Goal: Information Seeking & Learning: Learn about a topic

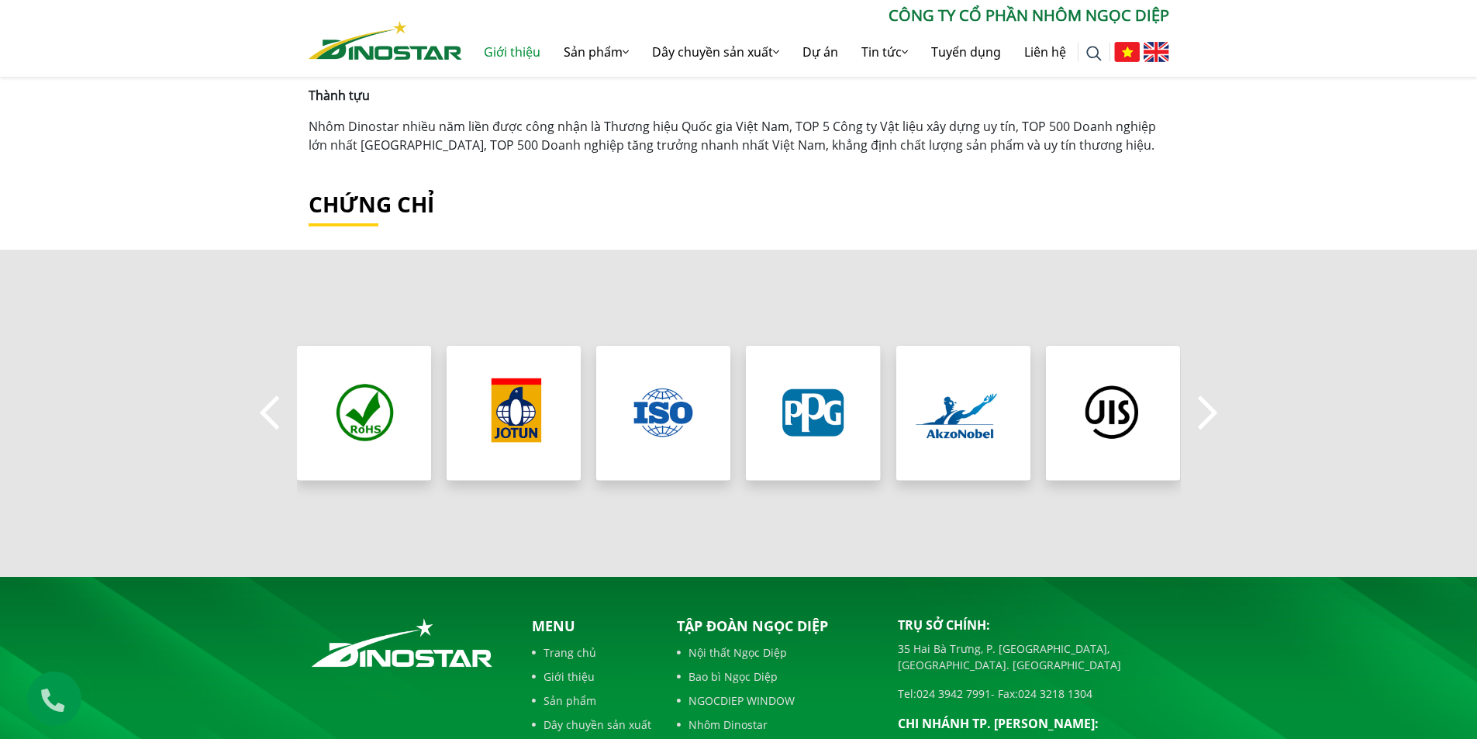
scroll to position [1439, 0]
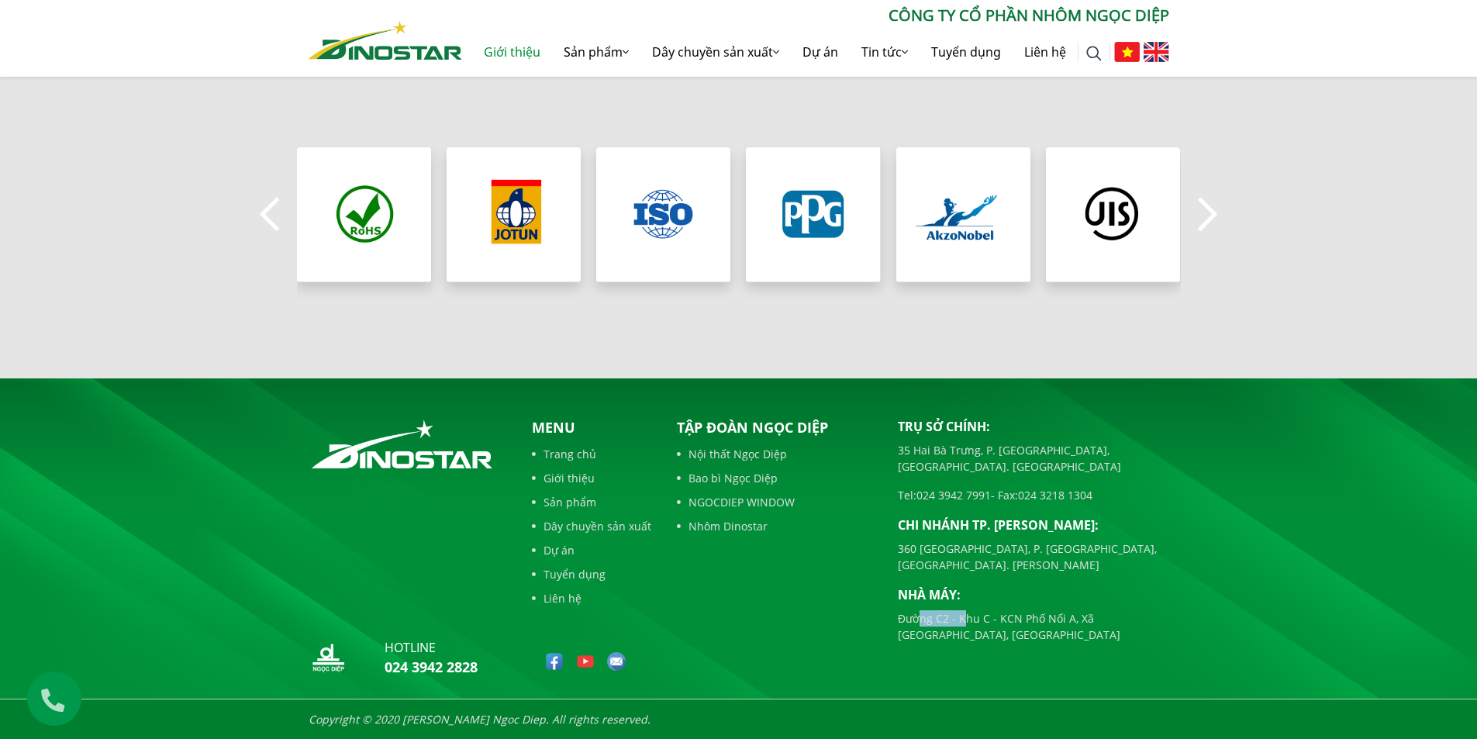
drag, startPoint x: 920, startPoint y: 586, endPoint x: 974, endPoint y: 587, distance: 54.3
click at [972, 610] on p "Đường C2 - Khu C - KCN Phố Nối A, Xã [GEOGRAPHIC_DATA], [GEOGRAPHIC_DATA]" at bounding box center [1033, 626] width 271 height 33
click at [980, 610] on p "Đường C2 - Khu C - KCN Phố Nối A, Xã [GEOGRAPHIC_DATA], [GEOGRAPHIC_DATA]" at bounding box center [1033, 626] width 271 height 33
drag, startPoint x: 945, startPoint y: 588, endPoint x: 1034, endPoint y: 581, distance: 89.4
click at [1034, 610] on p "Đường C2 - Khu C - KCN Phố Nối A, Xã [GEOGRAPHIC_DATA], [GEOGRAPHIC_DATA]" at bounding box center [1033, 626] width 271 height 33
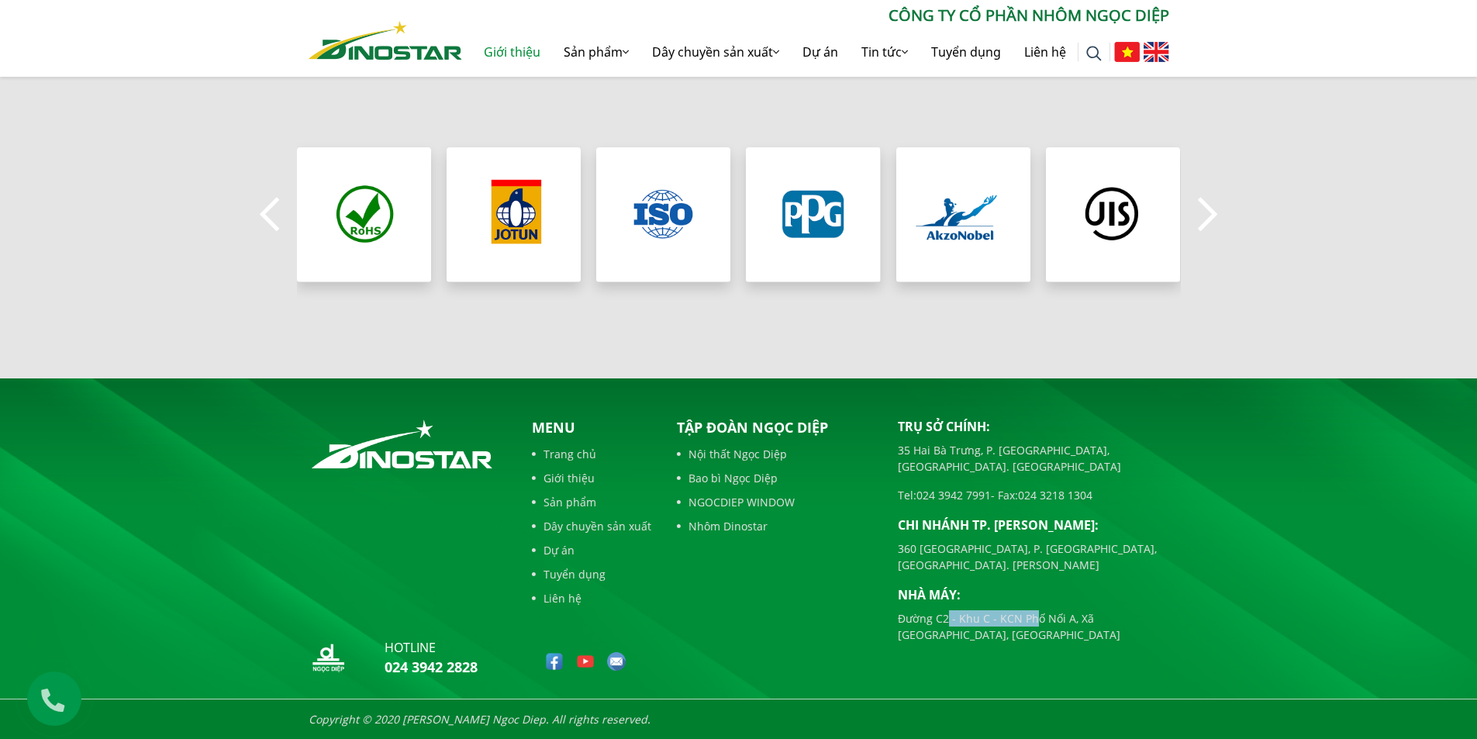
click at [1034, 610] on p "Đường C2 - Khu C - KCN Phố Nối A, Xã [GEOGRAPHIC_DATA], [GEOGRAPHIC_DATA]" at bounding box center [1033, 626] width 271 height 33
drag, startPoint x: 934, startPoint y: 599, endPoint x: 962, endPoint y: 603, distance: 28.2
click at [962, 610] on p "Đường C2 - Khu C - KCN Phố Nối A, Xã [GEOGRAPHIC_DATA], [GEOGRAPHIC_DATA]" at bounding box center [1033, 626] width 271 height 33
drag, startPoint x: 909, startPoint y: 586, endPoint x: 979, endPoint y: 597, distance: 71.4
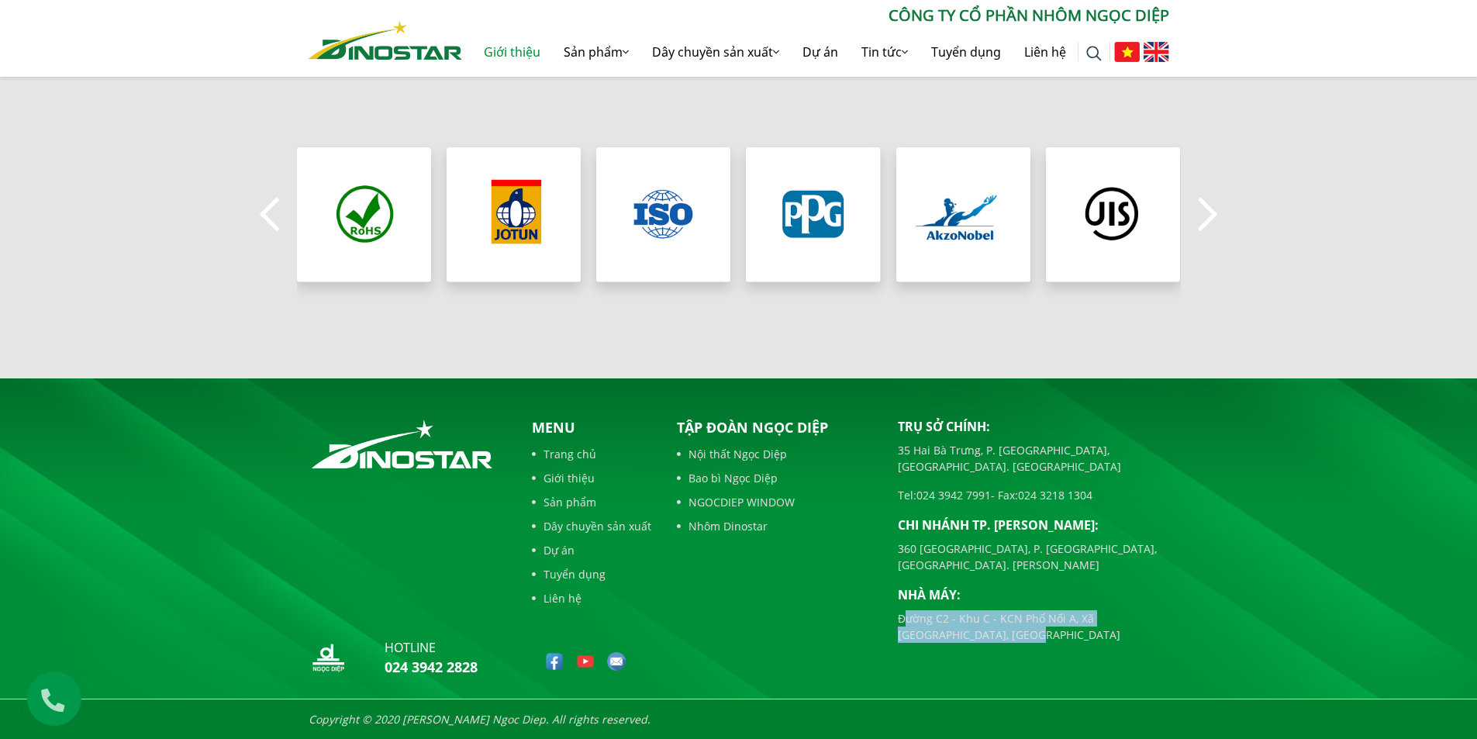
click at [979, 610] on p "Đường C2 - Khu C - KCN Phố Nối A, Xã [GEOGRAPHIC_DATA], [GEOGRAPHIC_DATA]" at bounding box center [1033, 626] width 271 height 33
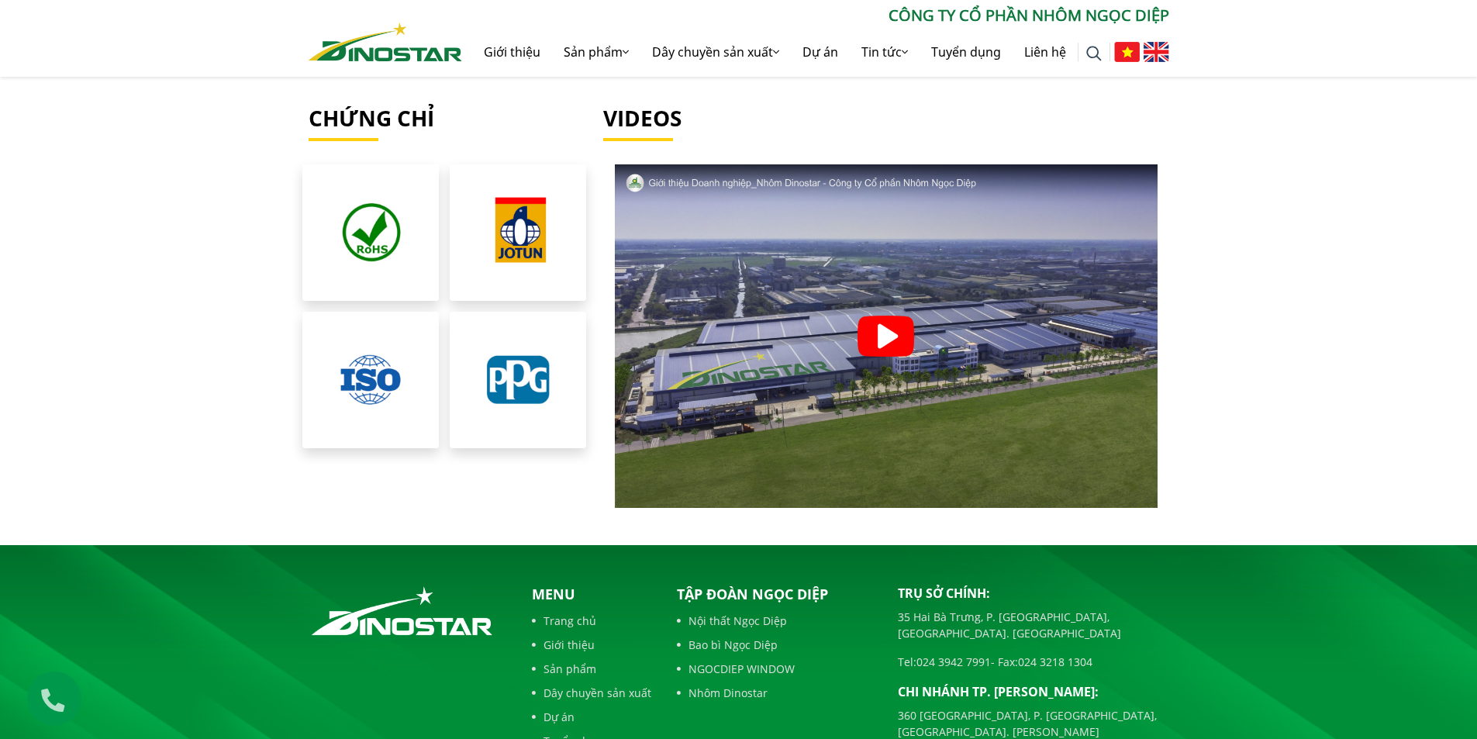
scroll to position [3512, 0]
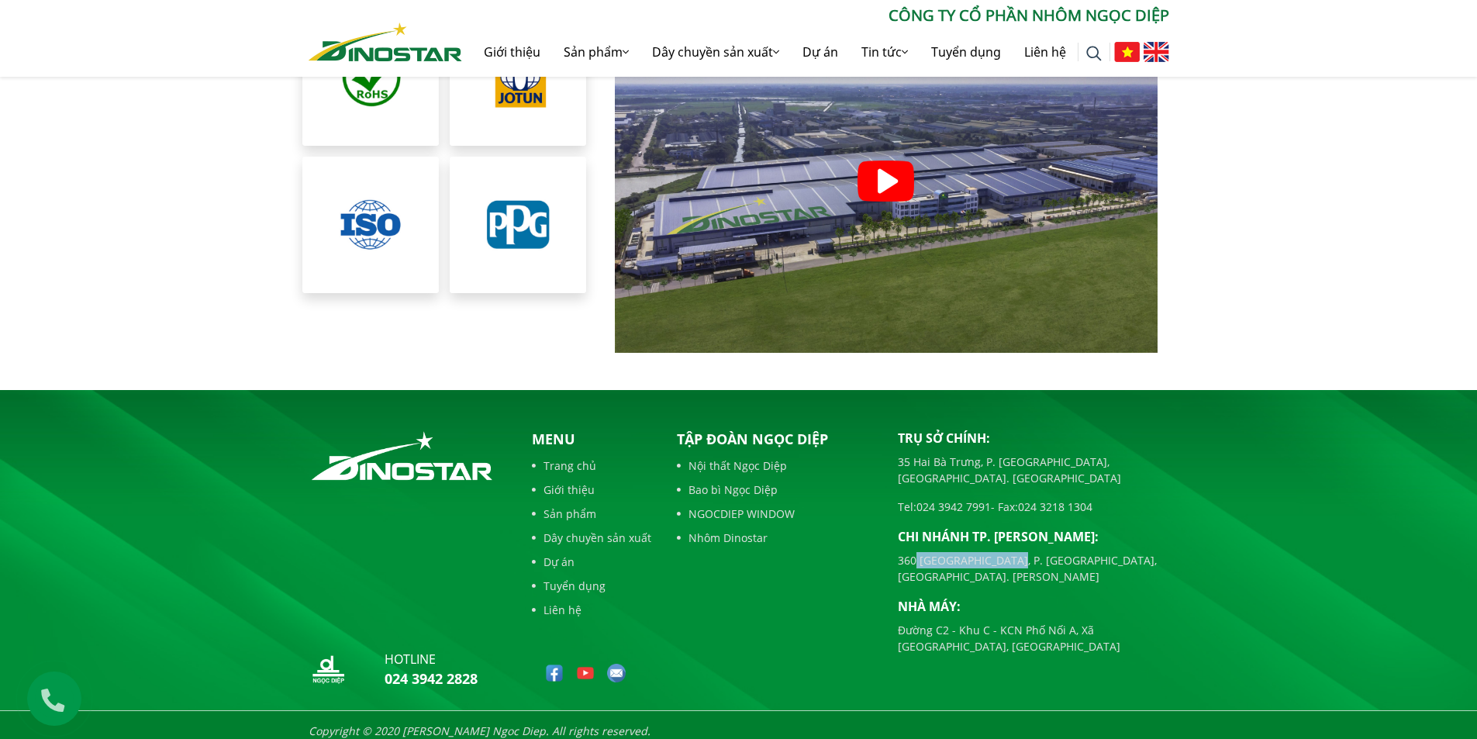
drag, startPoint x: 916, startPoint y: 534, endPoint x: 1014, endPoint y: 534, distance: 98.5
click at [1009, 552] on p "360 [GEOGRAPHIC_DATA], P. [GEOGRAPHIC_DATA], [GEOGRAPHIC_DATA]. [PERSON_NAME]" at bounding box center [1033, 568] width 271 height 33
click at [1014, 552] on p "360 [GEOGRAPHIC_DATA], P. [GEOGRAPHIC_DATA], [GEOGRAPHIC_DATA]. [PERSON_NAME]" at bounding box center [1033, 568] width 271 height 33
click at [557, 664] on img at bounding box center [554, 673] width 19 height 19
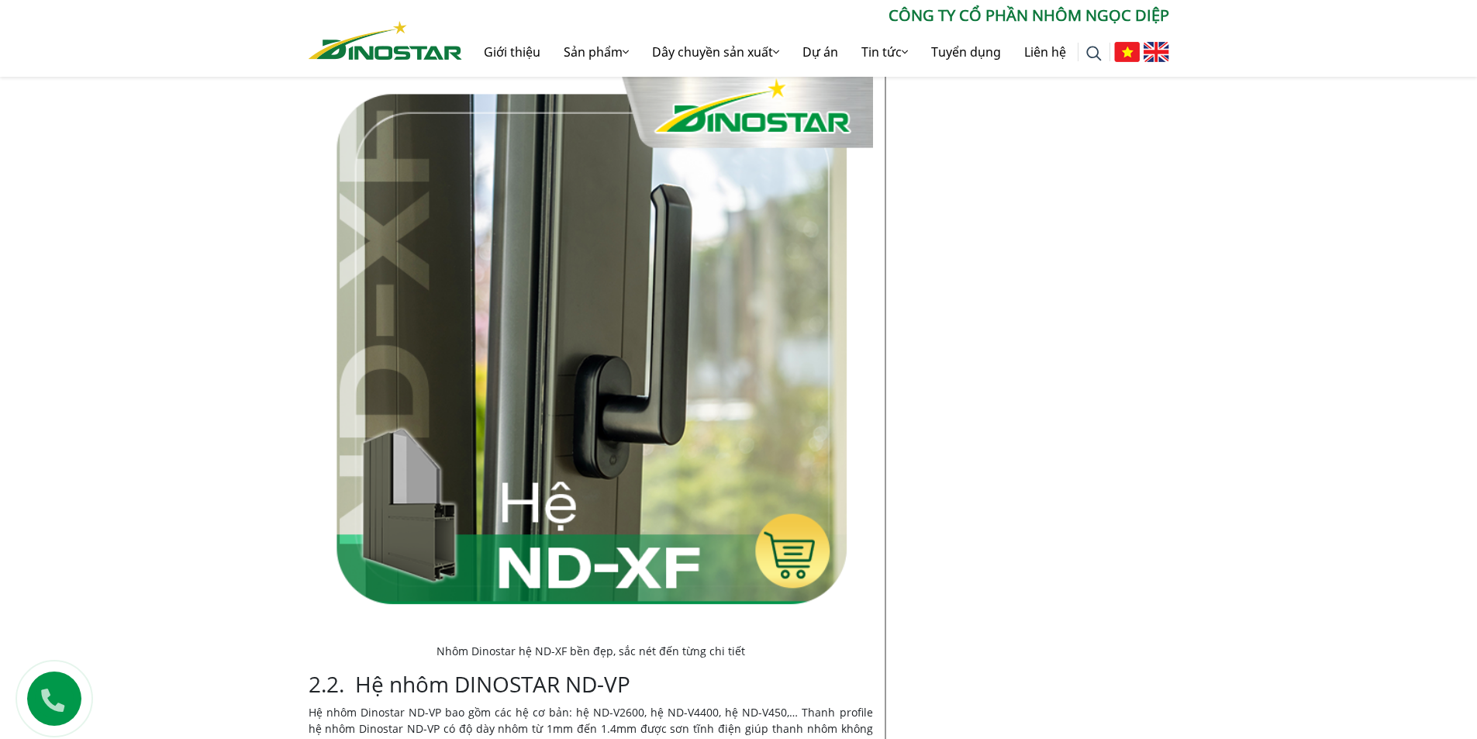
scroll to position [2559, 0]
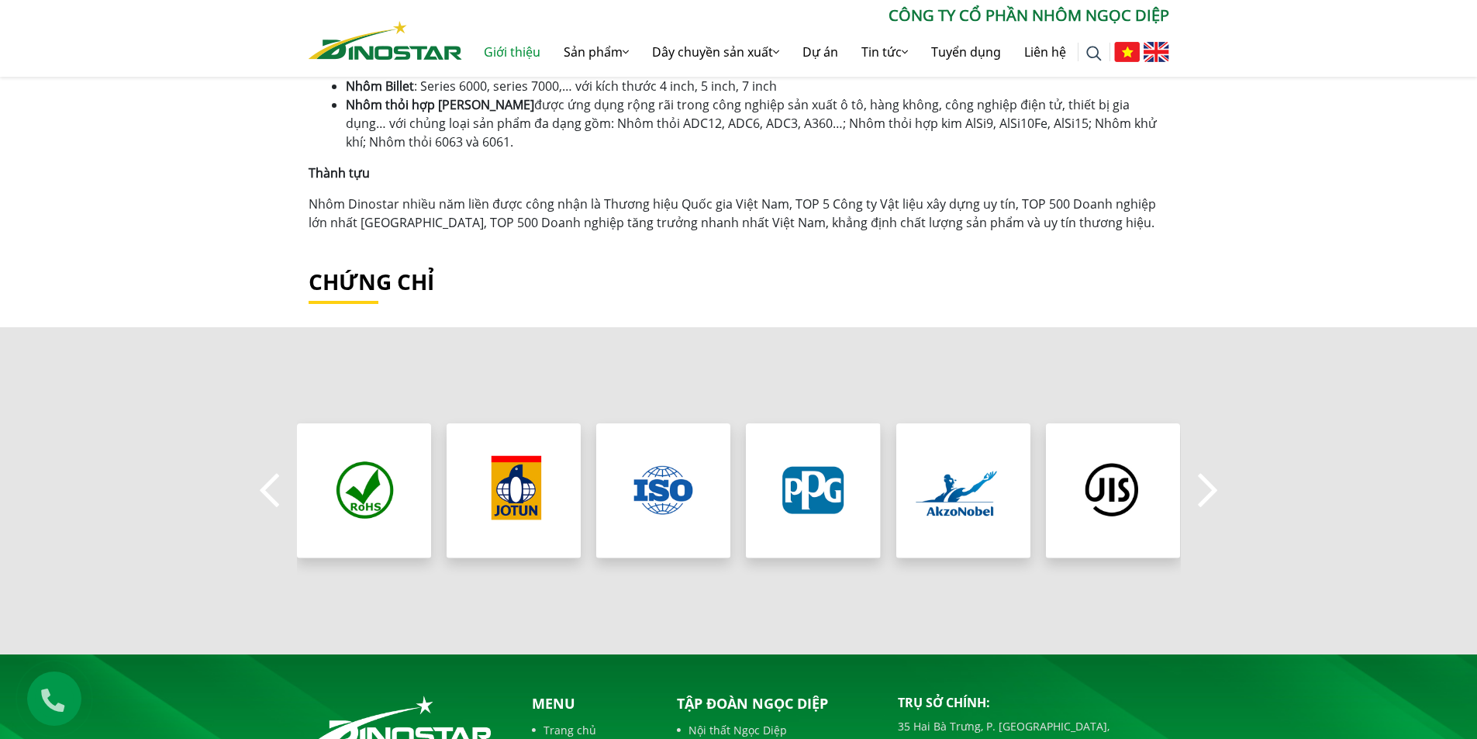
scroll to position [698, 0]
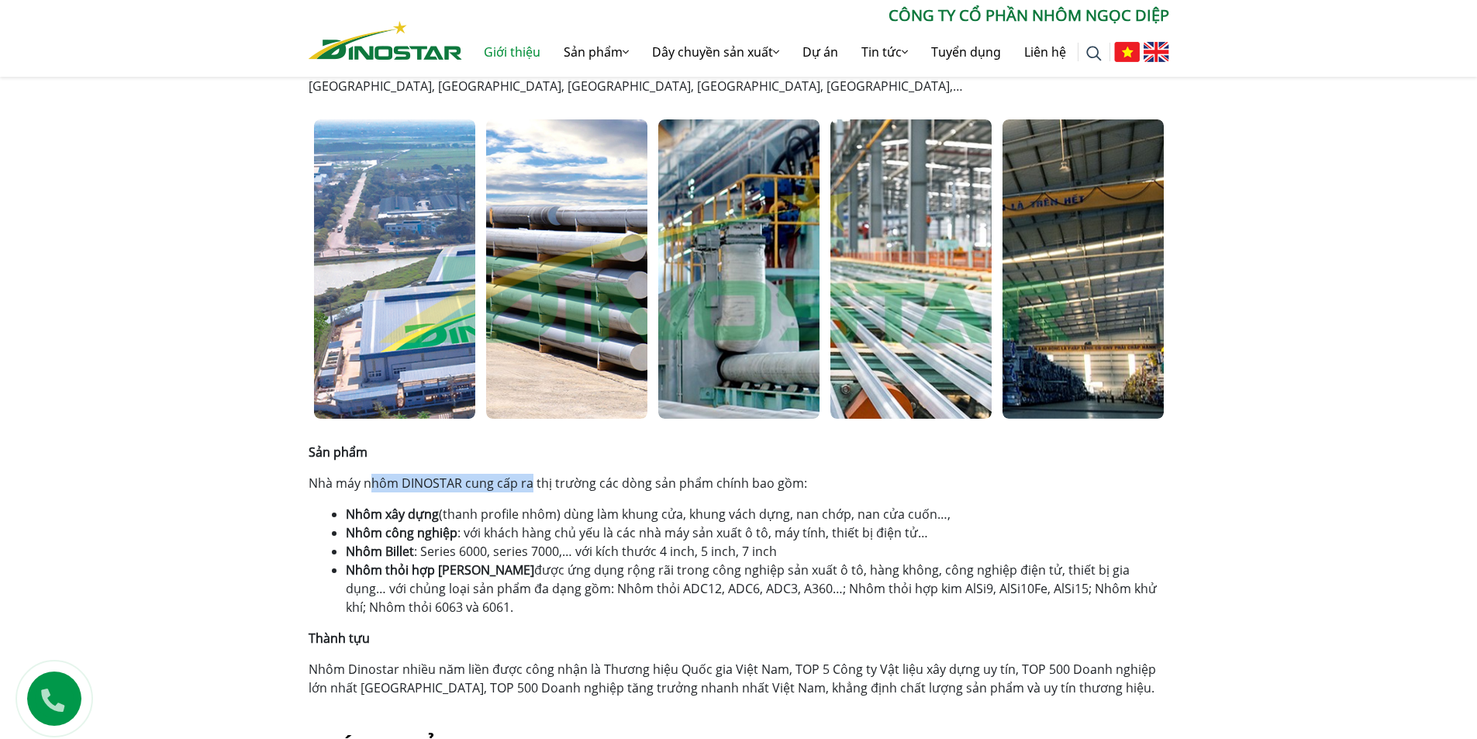
drag, startPoint x: 371, startPoint y: 487, endPoint x: 533, endPoint y: 486, distance: 162.1
click at [532, 486] on p "Nhà máy nhôm DINOSTAR cung cấp ra thị trường các dòng sản phẩm chính bao gồm:" at bounding box center [739, 483] width 861 height 19
click at [533, 486] on p "Nhà máy nhôm DINOSTAR cung cấp ra thị trường các dòng sản phẩm chính bao gồm:" at bounding box center [739, 483] width 861 height 19
drag, startPoint x: 485, startPoint y: 484, endPoint x: 613, endPoint y: 490, distance: 128.9
click at [611, 490] on p "Nhà máy nhôm DINOSTAR cung cấp ra thị trường các dòng sản phẩm chính bao gồm:" at bounding box center [739, 483] width 861 height 19
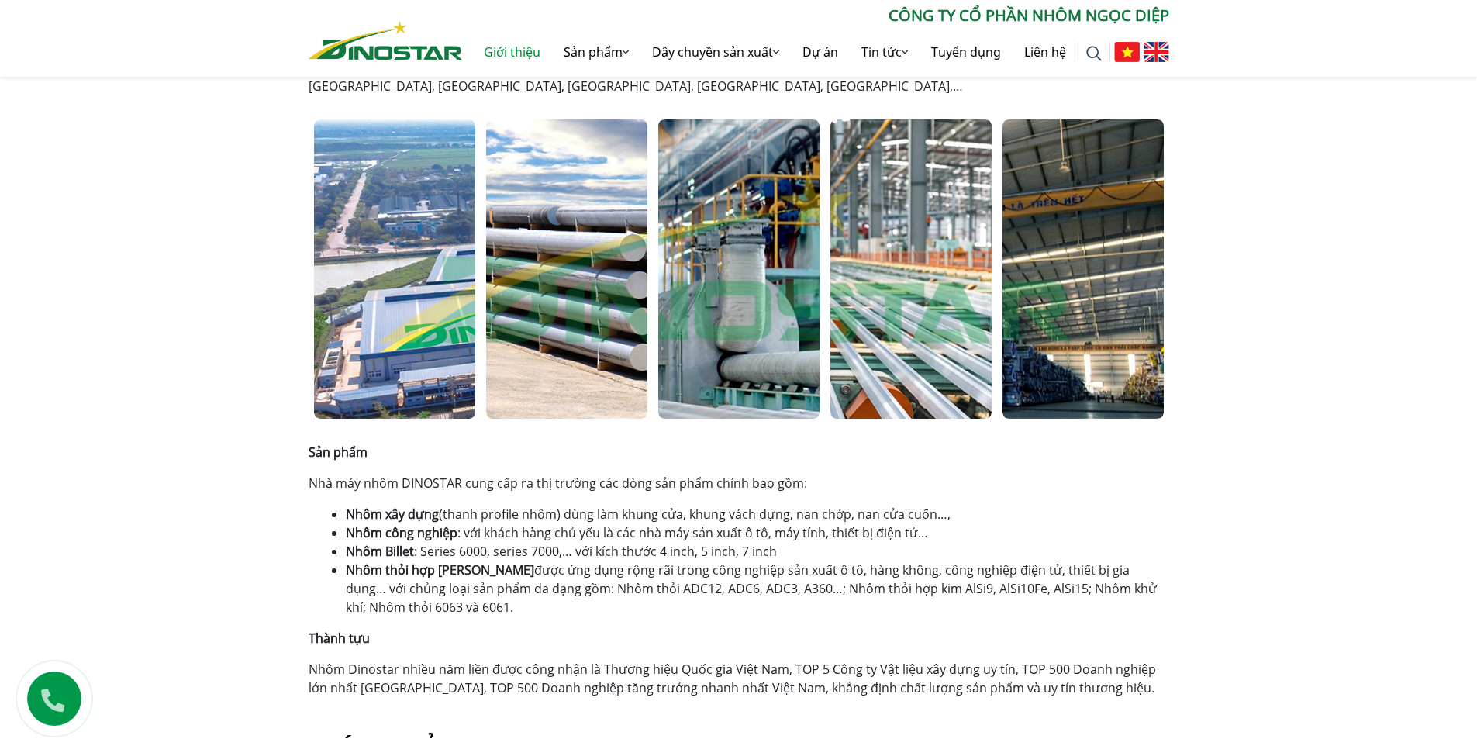
click at [619, 490] on p "Nhà máy nhôm DINOSTAR cung cấp ra thị trường các dòng sản phẩm chính bao gồm:" at bounding box center [739, 483] width 861 height 19
drag, startPoint x: 360, startPoint y: 513, endPoint x: 446, endPoint y: 515, distance: 86.1
click at [446, 515] on li "Nhôm xây dựng (thanh profile nhôm) dùng làm khung cửa, khung vách dựng, nan chớ…" at bounding box center [757, 514] width 823 height 19
drag, startPoint x: 373, startPoint y: 526, endPoint x: 456, endPoint y: 531, distance: 83.1
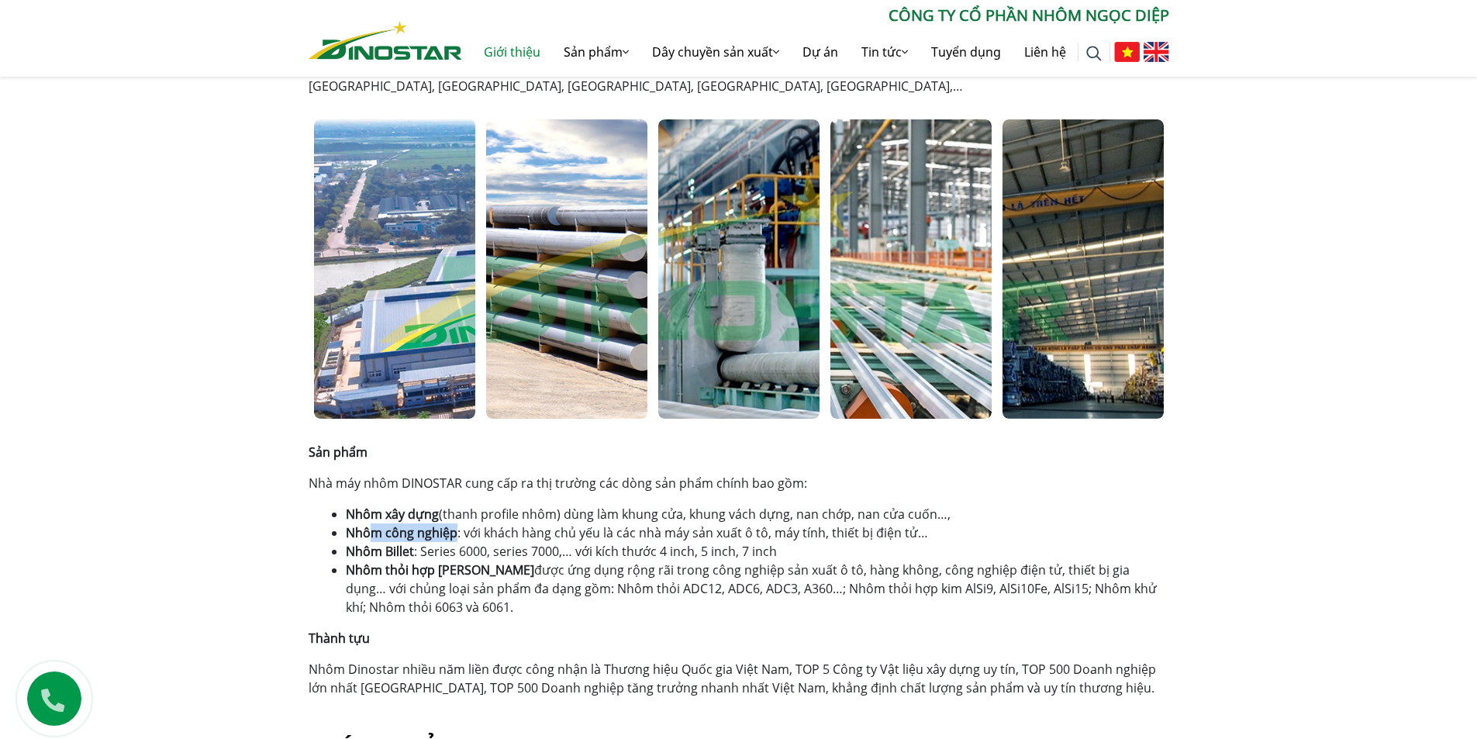
click at [456, 531] on li "Nhôm công nghiệp : với khách hàng chủ yếu là các nhà máy sản xuất ô tô, máy tín…" at bounding box center [757, 532] width 823 height 19
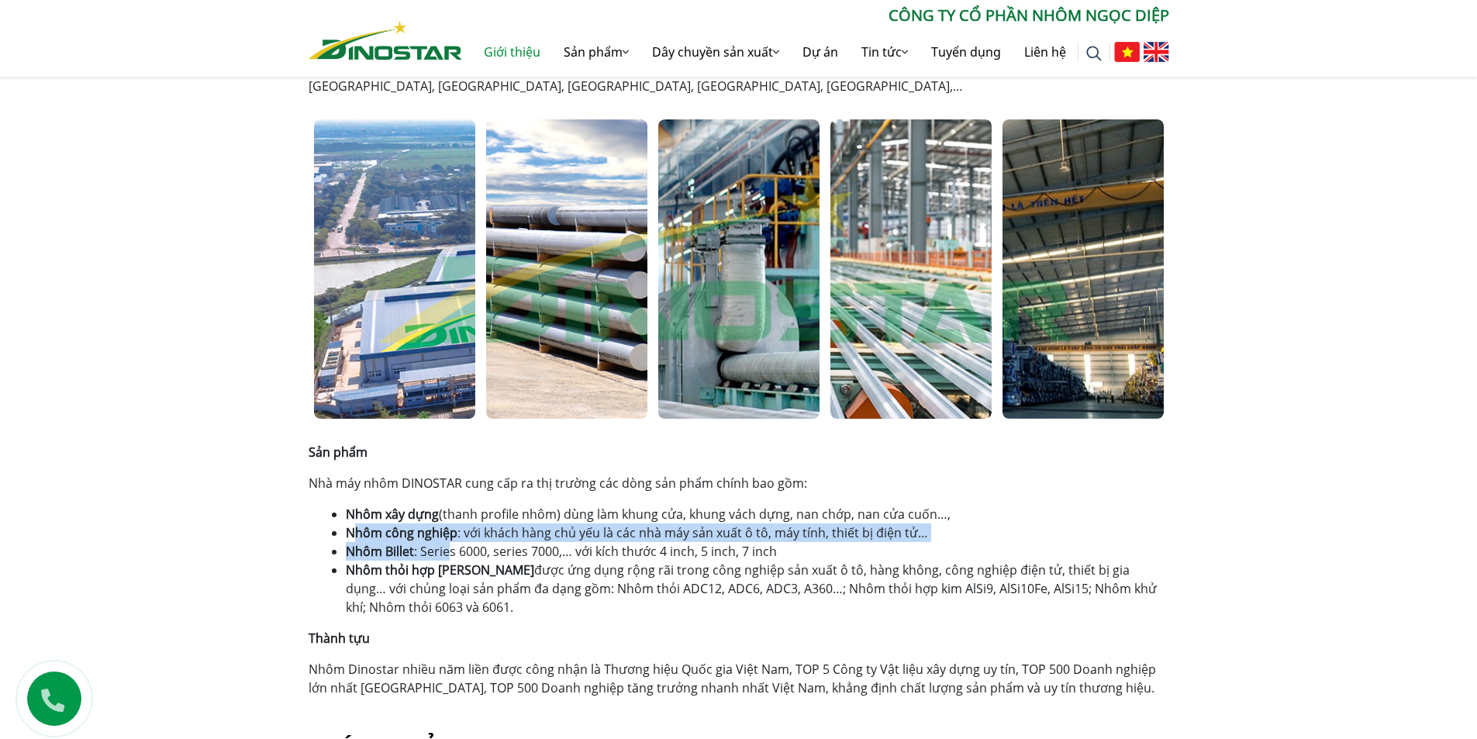
drag, startPoint x: 350, startPoint y: 540, endPoint x: 450, endPoint y: 547, distance: 99.5
click at [450, 547] on ul "Nhôm xây dựng (thanh profile nhôm) dùng làm khung cửa, khung vách dựng, nan chớ…" at bounding box center [757, 561] width 823 height 112
click at [450, 547] on li "Nhôm Billet : Series 6000, series 7000,… với kích thước 4 inch, 5 inch, 7 inch" at bounding box center [757, 551] width 823 height 19
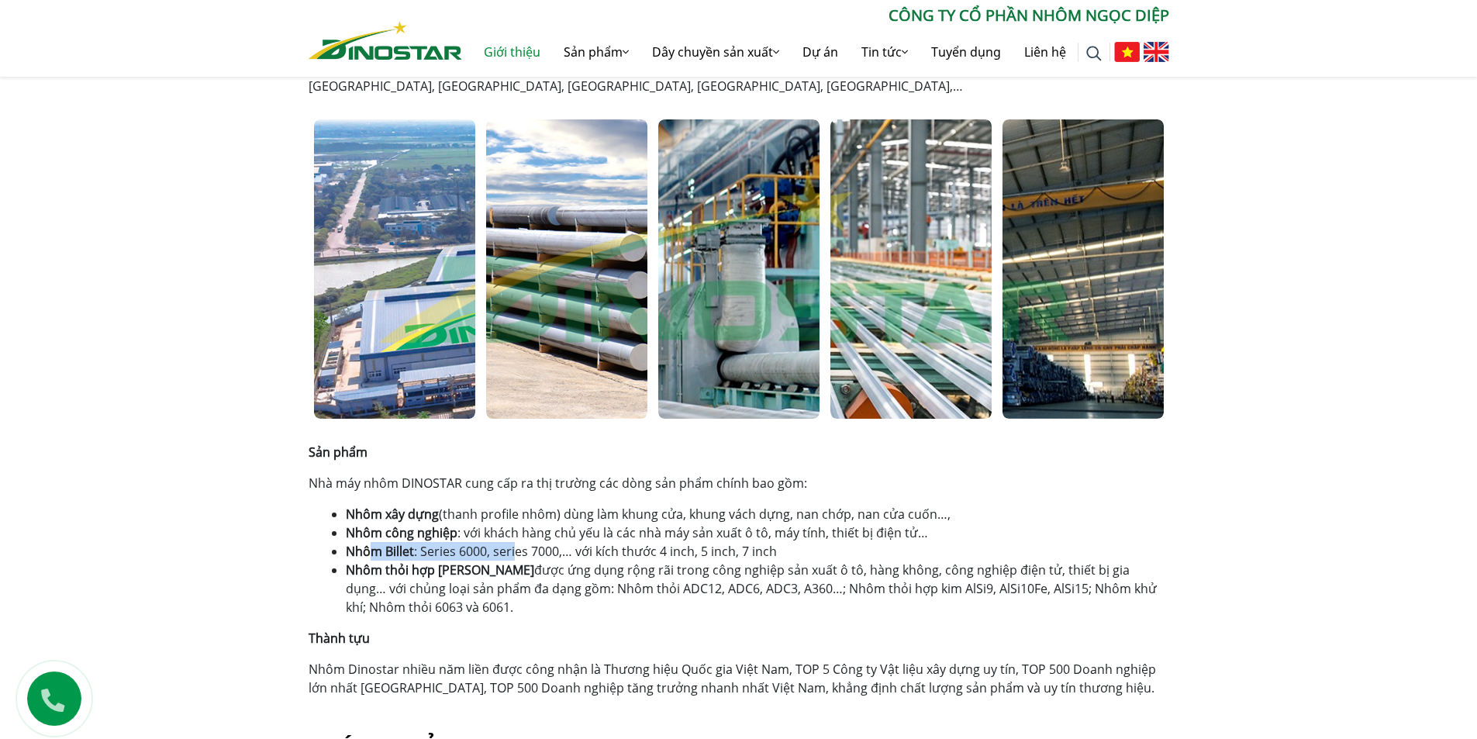
drag, startPoint x: 371, startPoint y: 544, endPoint x: 518, endPoint y: 551, distance: 147.5
click at [518, 551] on li "Nhôm Billet : Series 6000, series 7000,… với kích thước 4 inch, 5 inch, 7 inch" at bounding box center [757, 551] width 823 height 19
click at [520, 551] on li "Nhôm Billet : Series 6000, series 7000,… với kích thước 4 inch, 5 inch, 7 inch" at bounding box center [757, 551] width 823 height 19
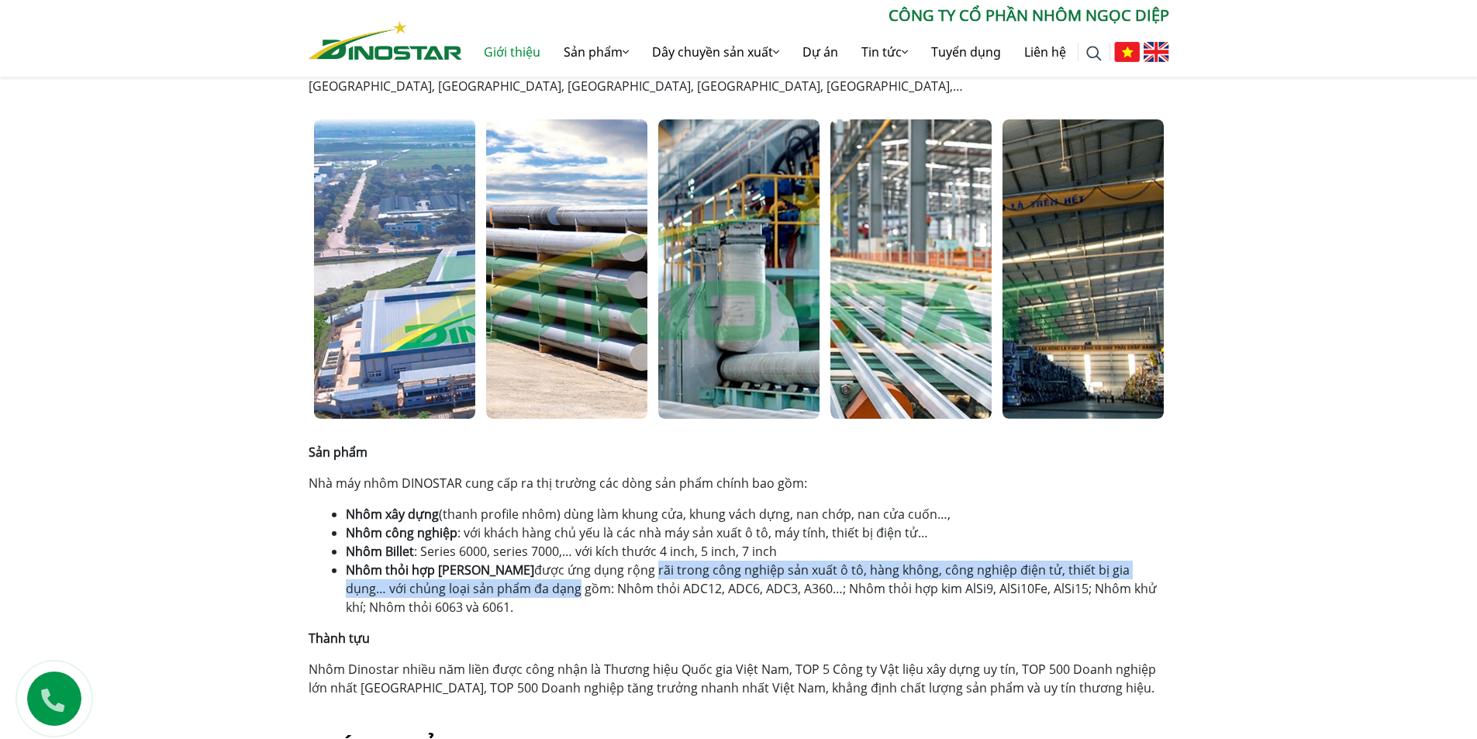
drag, startPoint x: 472, startPoint y: 580, endPoint x: 599, endPoint y: 575, distance: 126.5
click at [586, 575] on li "Nhôm thỏi hợp kim được ứng dụng rộng rãi trong công nghiệp sản xuất ô tô, hàng …" at bounding box center [757, 589] width 823 height 56
click at [601, 575] on li "Nhôm thỏi hợp kim được ứng dụng rộng rãi trong công nghiệp sản xuất ô tô, hàng …" at bounding box center [757, 589] width 823 height 56
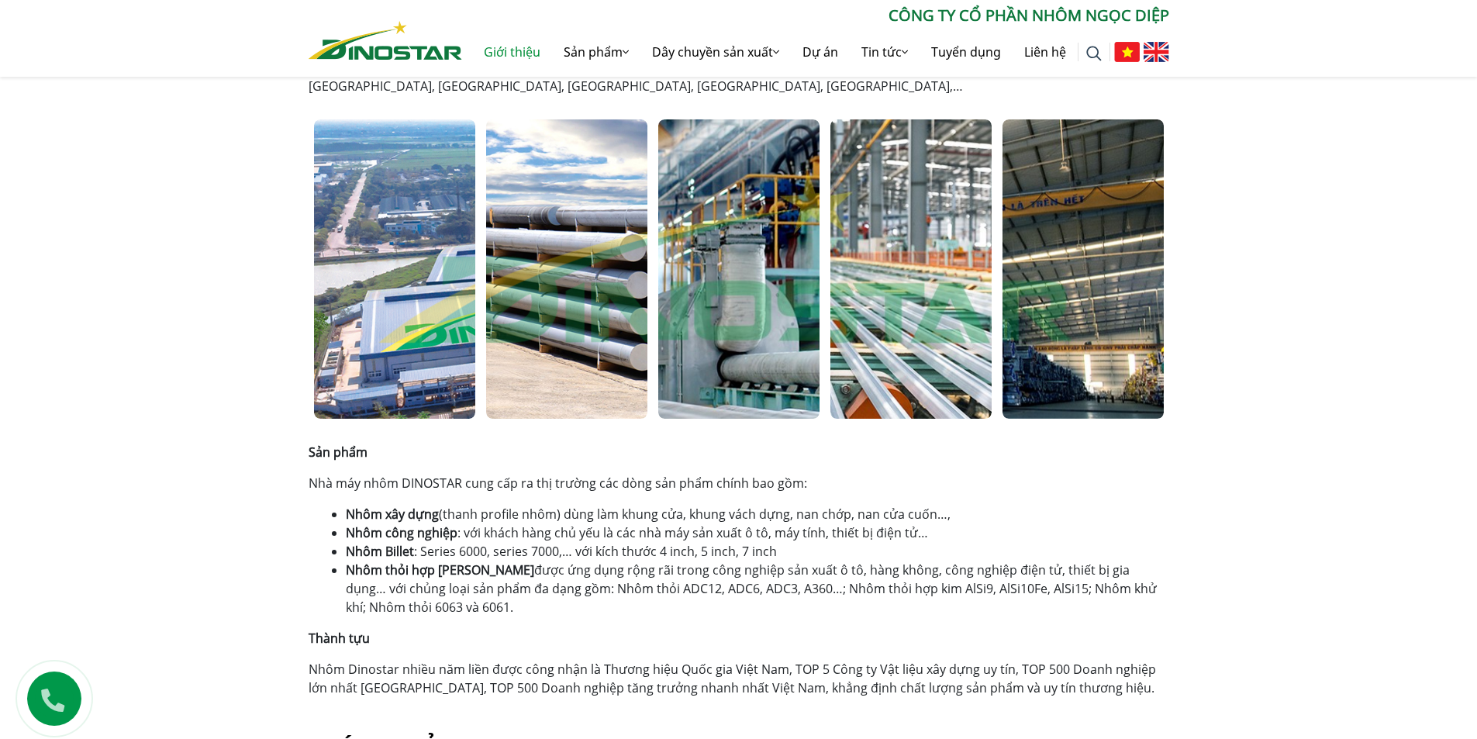
scroll to position [775, 0]
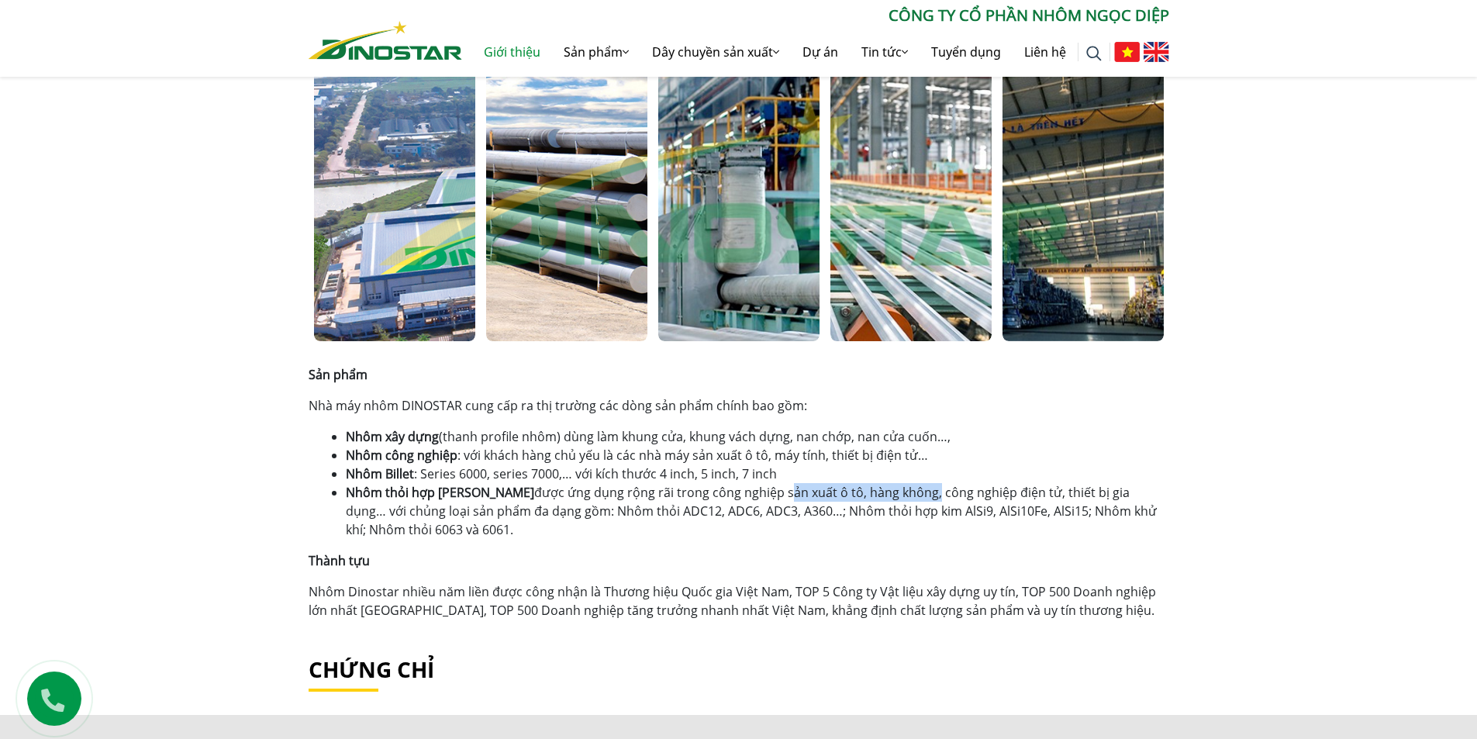
drag, startPoint x: 718, startPoint y: 490, endPoint x: 862, endPoint y: 489, distance: 144.2
click at [861, 489] on li "Nhôm thỏi hợp kim được ứng dụng rộng rãi trong công nghiệp sản xuất ô tô, hàng …" at bounding box center [757, 511] width 823 height 56
click at [864, 488] on li "Nhôm thỏi hợp kim được ứng dụng rộng rãi trong công nghiệp sản xuất ô tô, hàng …" at bounding box center [757, 511] width 823 height 56
drag, startPoint x: 796, startPoint y: 495, endPoint x: 967, endPoint y: 490, distance: 171.4
click at [965, 491] on li "Nhôm thỏi hợp kim được ứng dụng rộng rãi trong công nghiệp sản xuất ô tô, hàng …" at bounding box center [757, 511] width 823 height 56
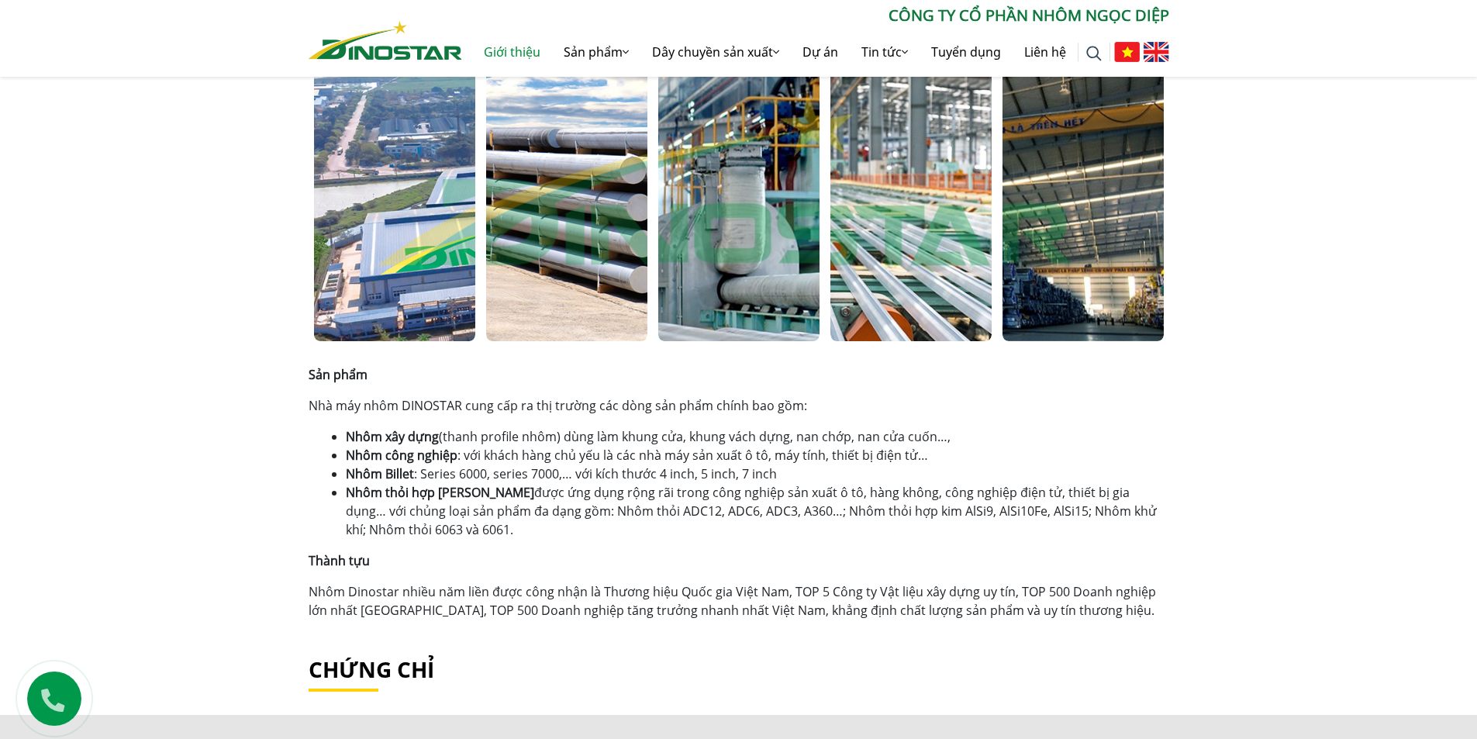
click at [967, 490] on li "Nhôm thỏi hợp kim được ứng dụng rộng rãi trong công nghiệp sản xuất ô tô, hàng …" at bounding box center [757, 511] width 823 height 56
drag, startPoint x: 910, startPoint y: 491, endPoint x: 1038, endPoint y: 489, distance: 128.7
click at [1037, 491] on li "Nhôm thỏi hợp kim được ứng dụng rộng rãi trong công nghiệp sản xuất ô tô, hàng …" at bounding box center [757, 511] width 823 height 56
click at [1038, 489] on li "Nhôm thỏi hợp kim được ứng dụng rộng rãi trong công nghiệp sản xuất ô tô, hàng …" at bounding box center [757, 511] width 823 height 56
drag, startPoint x: 383, startPoint y: 602, endPoint x: 504, endPoint y: 594, distance: 121.3
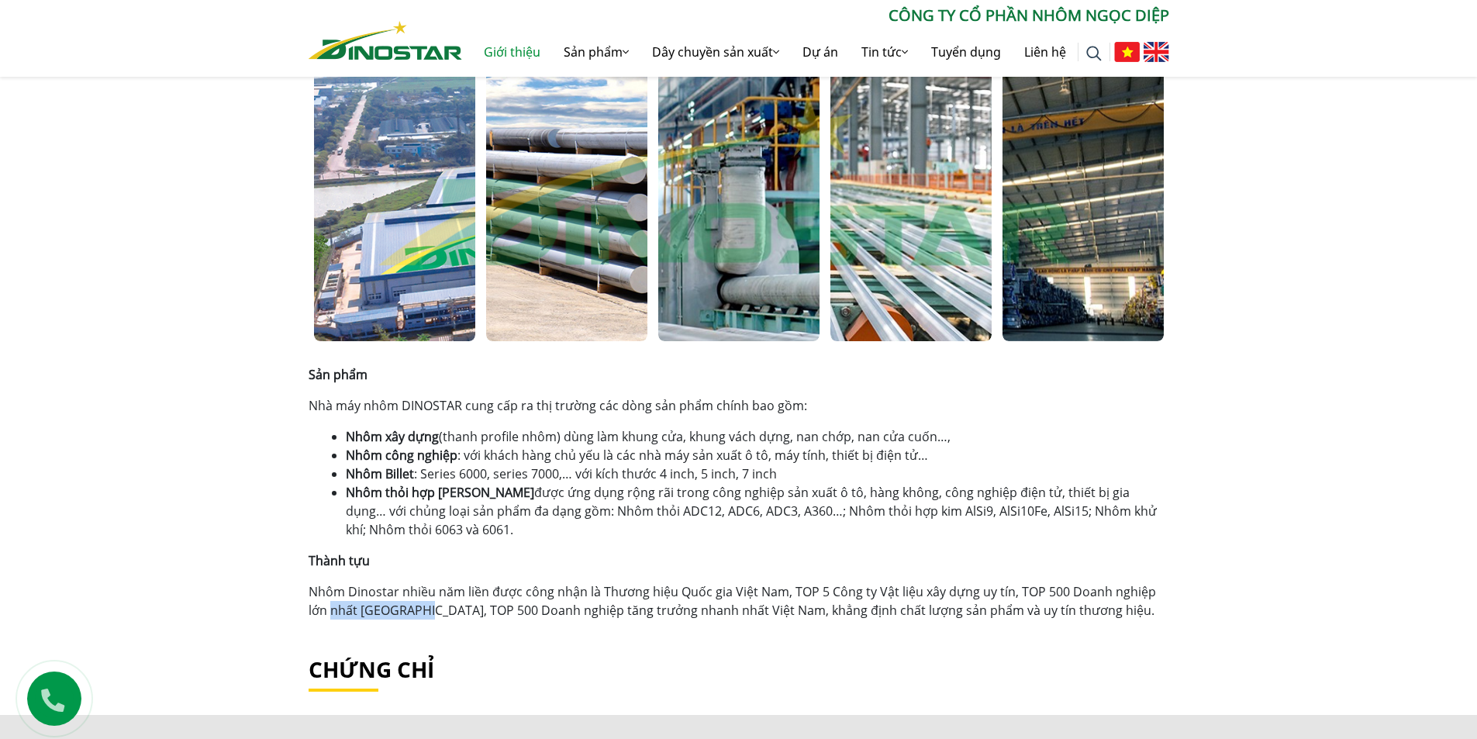
click at [503, 594] on p "Nhôm Dinostar nhiều năm liền được công nhận là Thương hiệu Quốc gia Việt Nam, T…" at bounding box center [739, 600] width 861 height 37
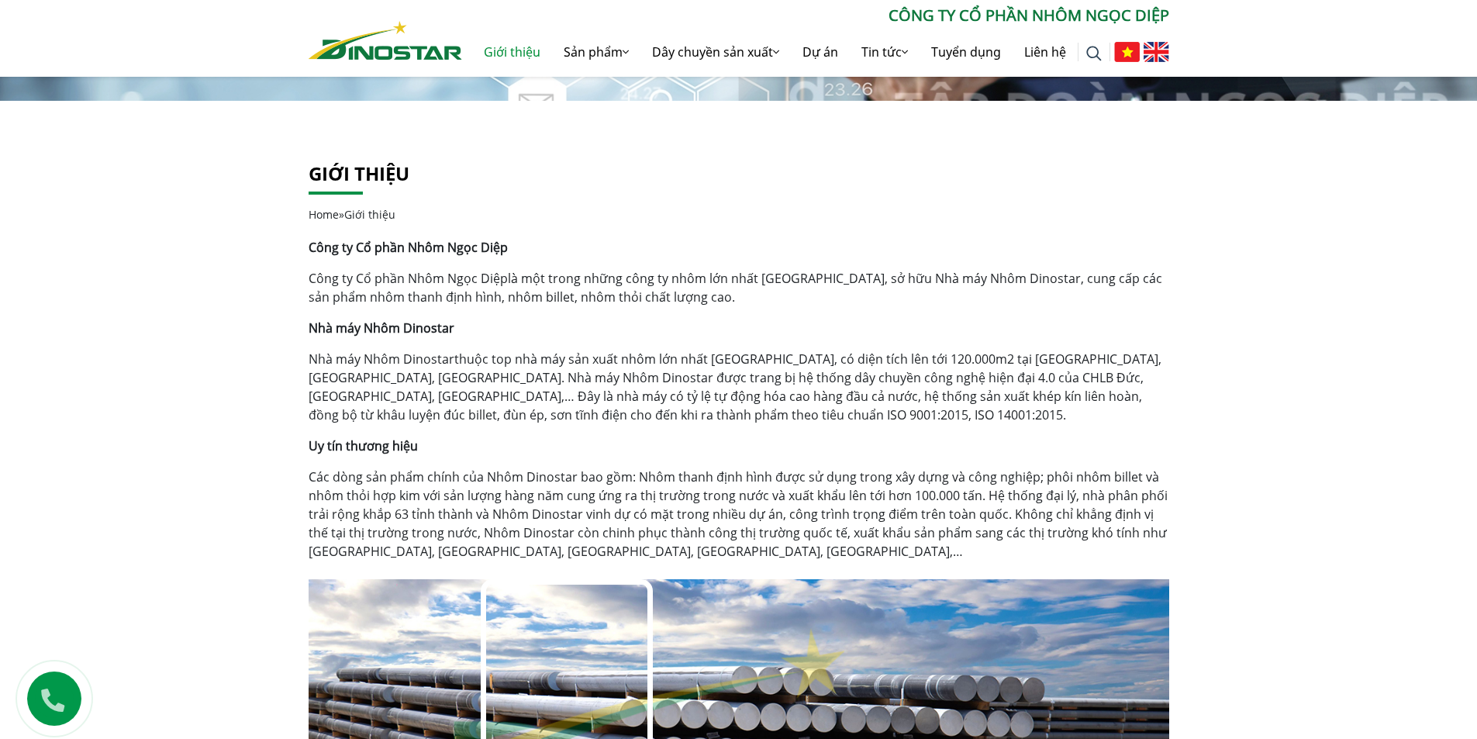
scroll to position [0, 0]
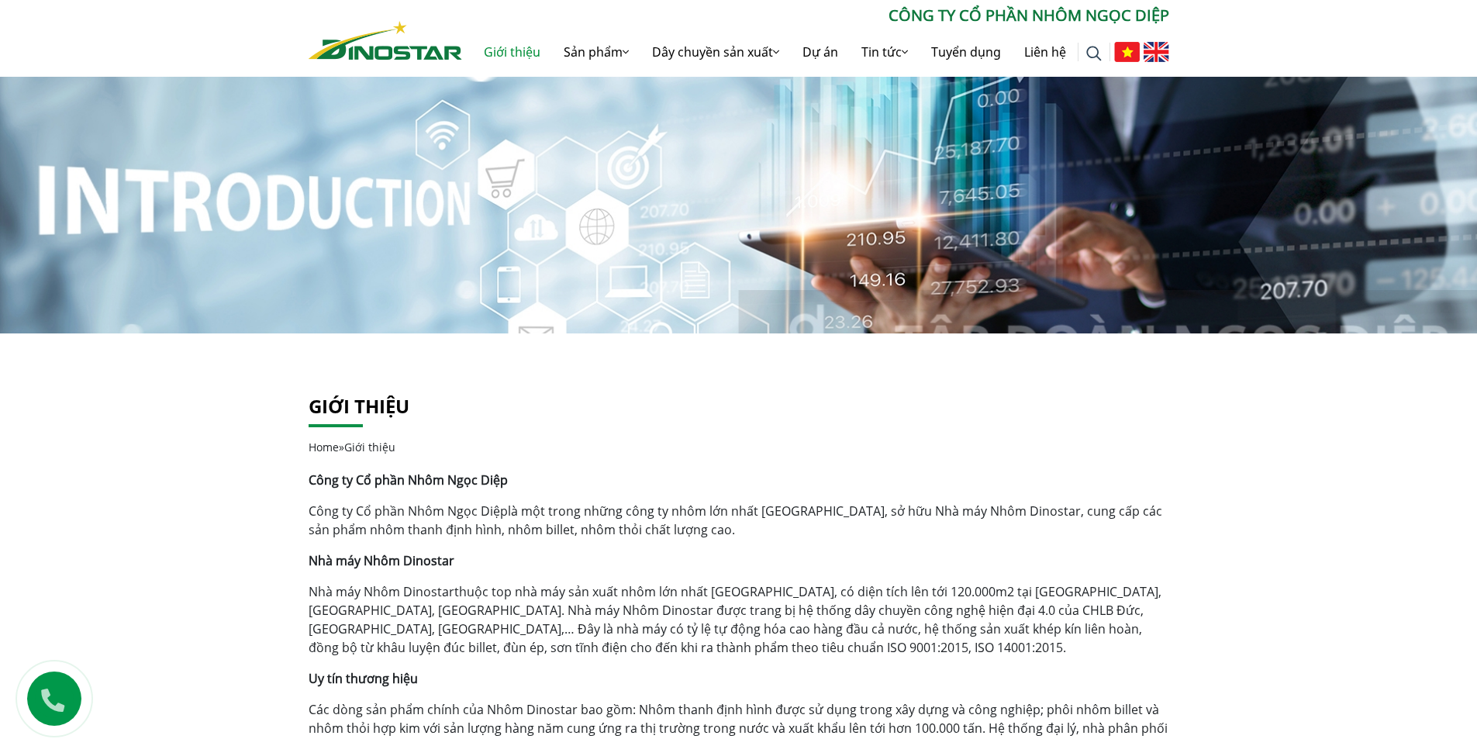
drag, startPoint x: 1018, startPoint y: 9, endPoint x: 990, endPoint y: 18, distance: 29.4
